Goal: Task Accomplishment & Management: Manage account settings

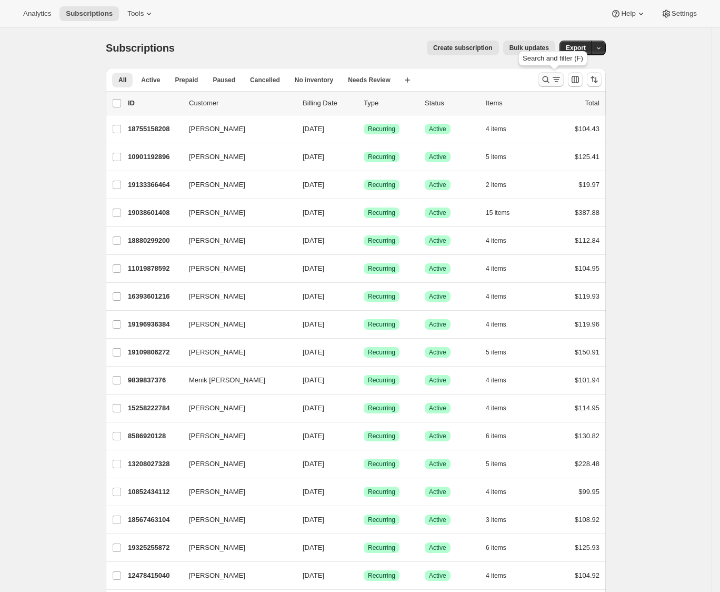
click at [551, 78] on icon "Search and filter results" at bounding box center [546, 79] width 11 height 11
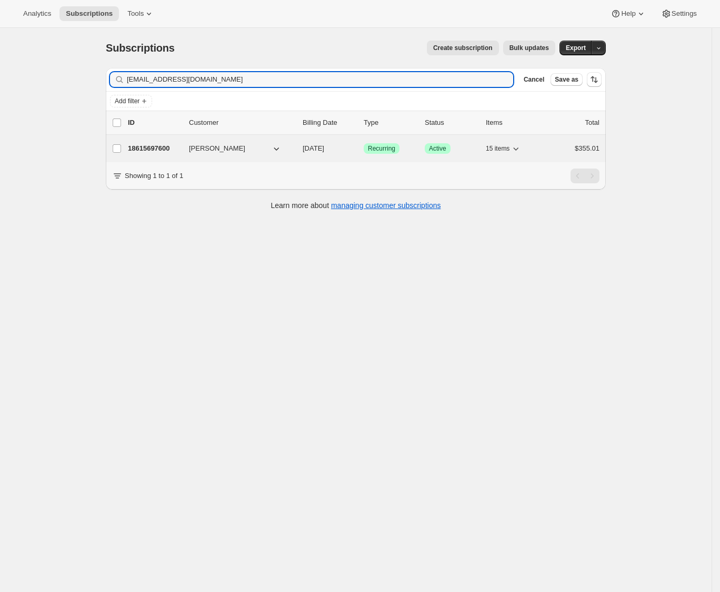
type input "[EMAIL_ADDRESS][DOMAIN_NAME]"
click at [166, 145] on p "18615697600" at bounding box center [154, 148] width 53 height 11
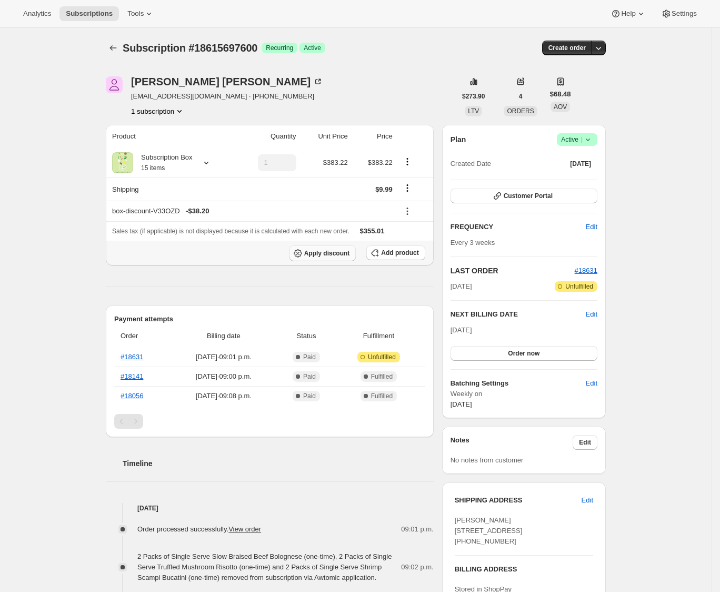
click at [336, 257] on span "Apply discount" at bounding box center [327, 253] width 46 height 8
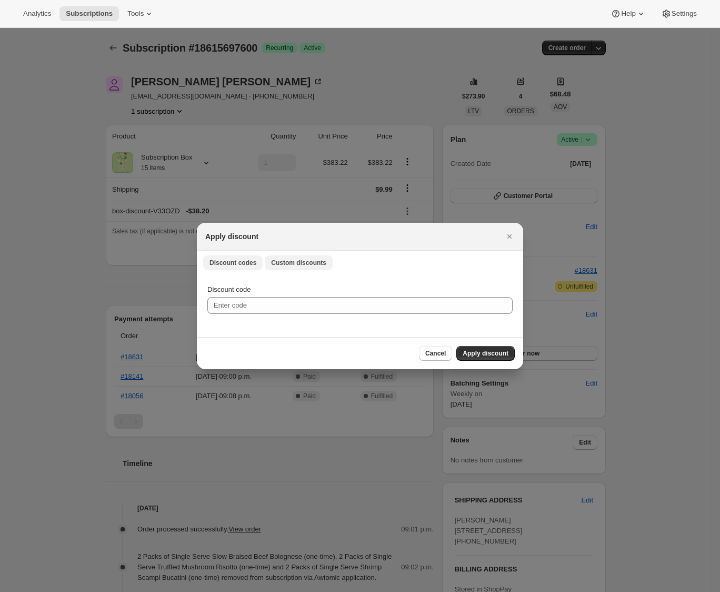
click at [302, 259] on span "Custom discounts" at bounding box center [298, 262] width 55 height 8
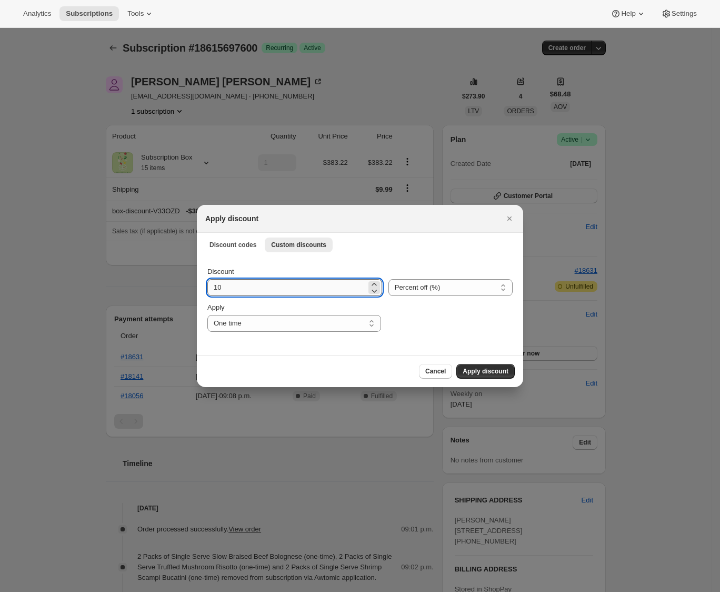
click at [269, 284] on input "10" at bounding box center [286, 287] width 159 height 17
click at [469, 284] on select "Percent off (%) Amount off ($)" at bounding box center [450, 287] width 124 height 17
select select "fixed"
click at [388, 279] on select "Percent off (%) Amount off ($)" at bounding box center [450, 287] width 124 height 17
click at [283, 287] on input "10" at bounding box center [287, 287] width 160 height 17
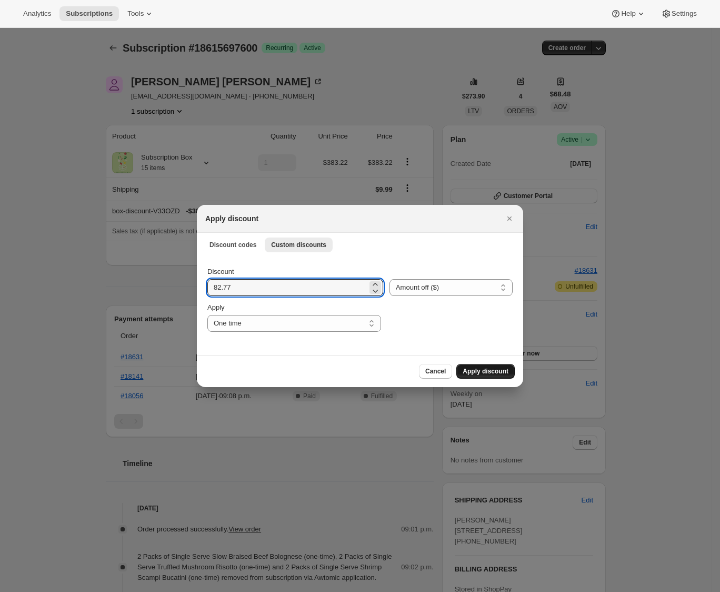
type input "82.77"
click at [469, 373] on button "Apply discount" at bounding box center [485, 371] width 58 height 15
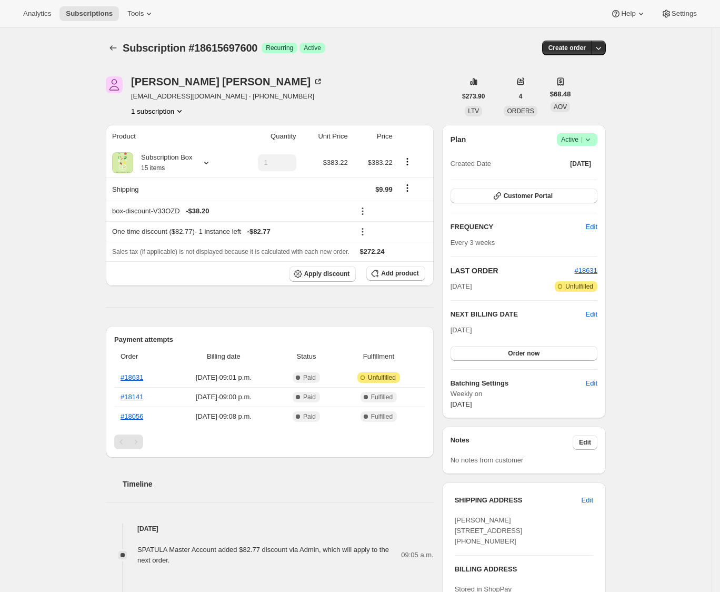
click at [47, 303] on div "Subscription #18615697600. This page is ready Subscription #18615697600 Success…" at bounding box center [356, 535] width 712 height 1014
